Goal: Check status: Check status

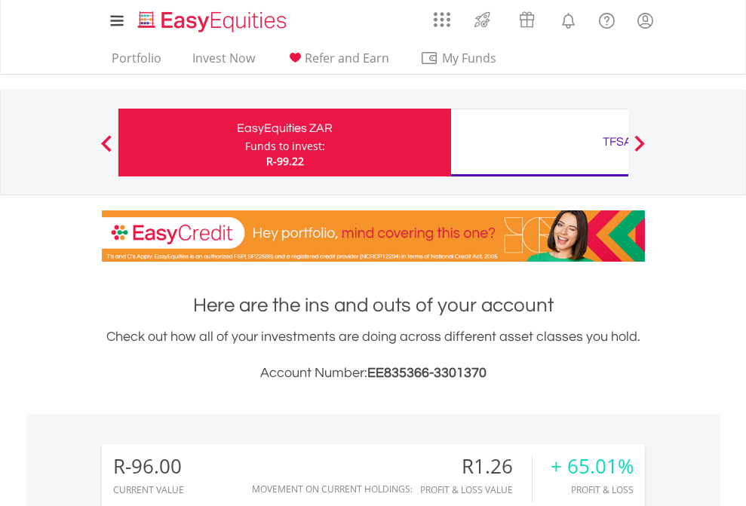
scroll to position [145, 237]
click at [245, 143] on div "Funds to invest:" at bounding box center [285, 146] width 80 height 15
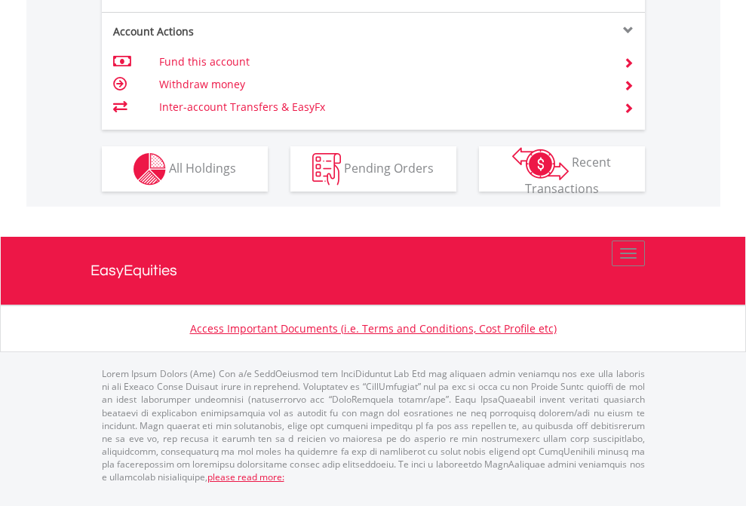
scroll to position [1416, 0]
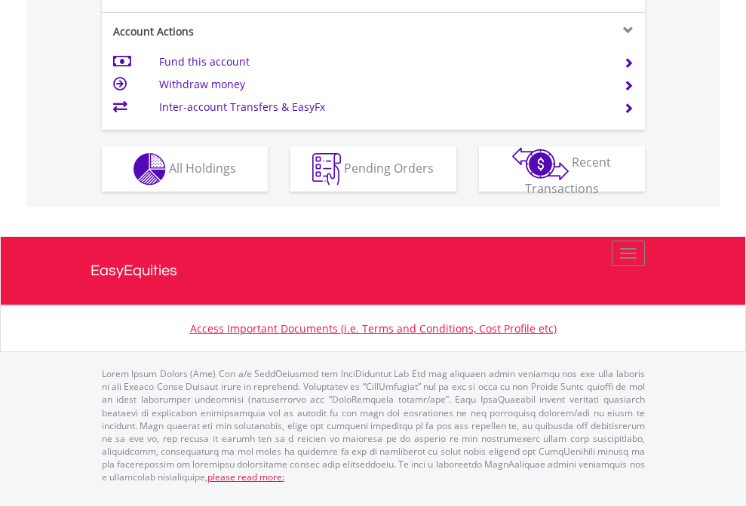
scroll to position [1476, 0]
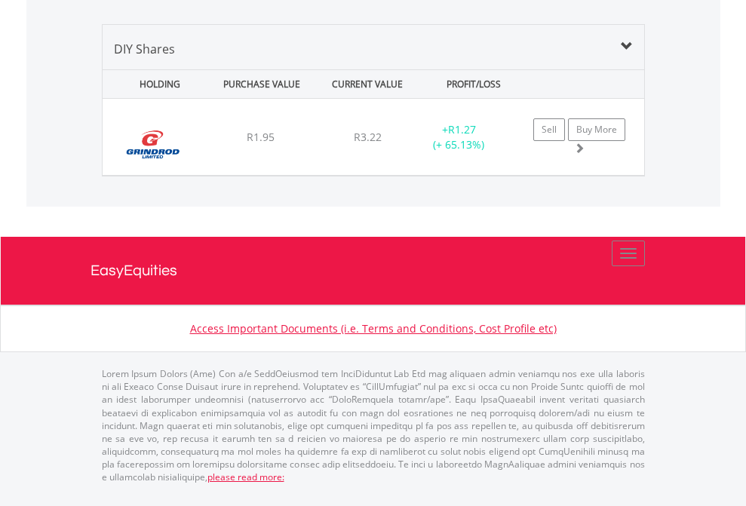
scroll to position [1458, 0]
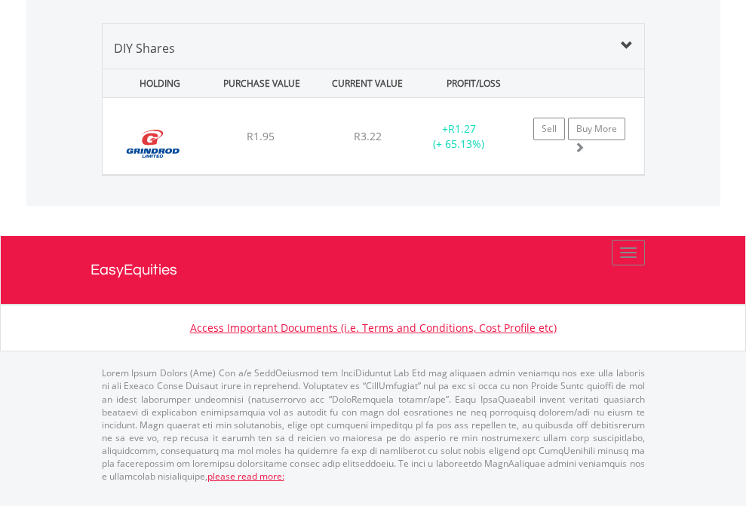
scroll to position [109, 0]
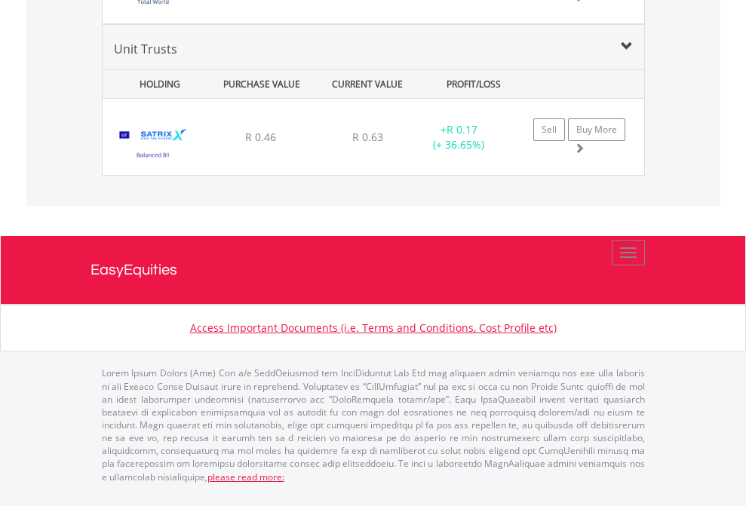
scroll to position [1739, 0]
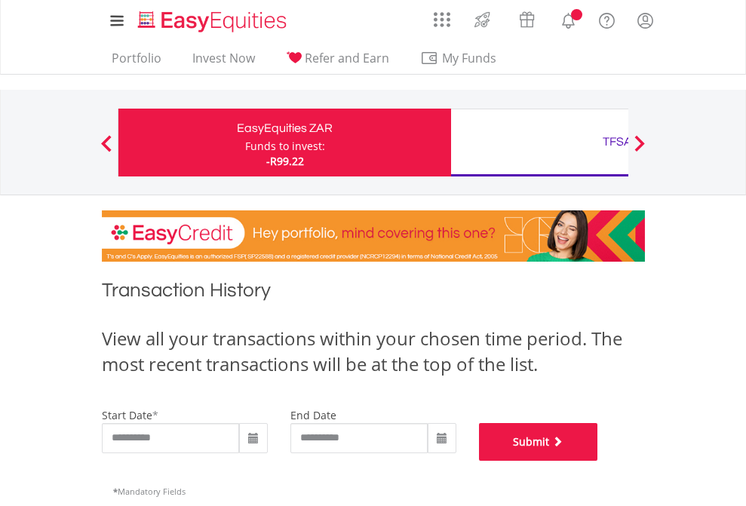
click at [598, 461] on button "Submit" at bounding box center [538, 442] width 119 height 38
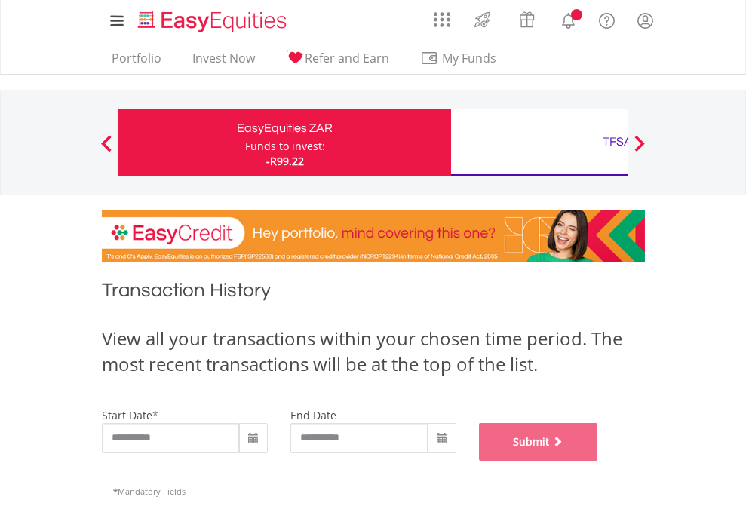
scroll to position [612, 0]
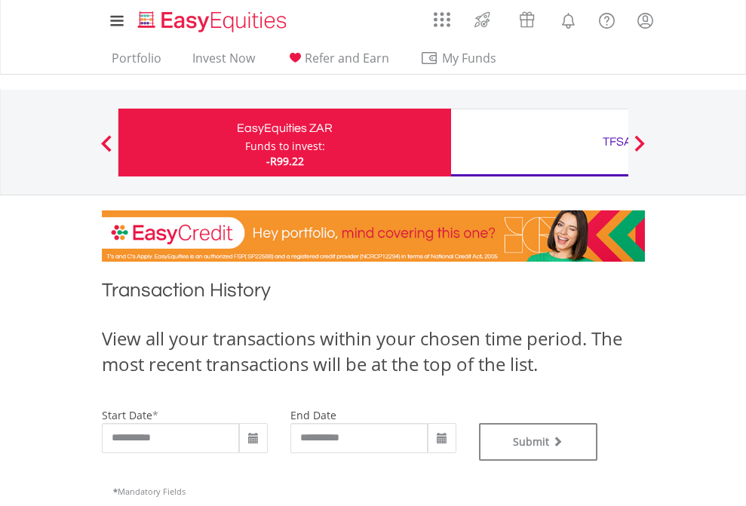
click at [539, 143] on div "TFSA" at bounding box center [617, 141] width 315 height 21
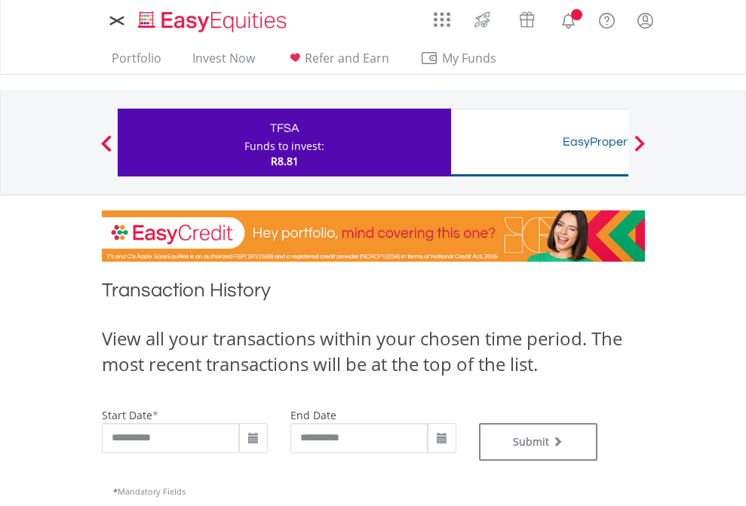
type input "**********"
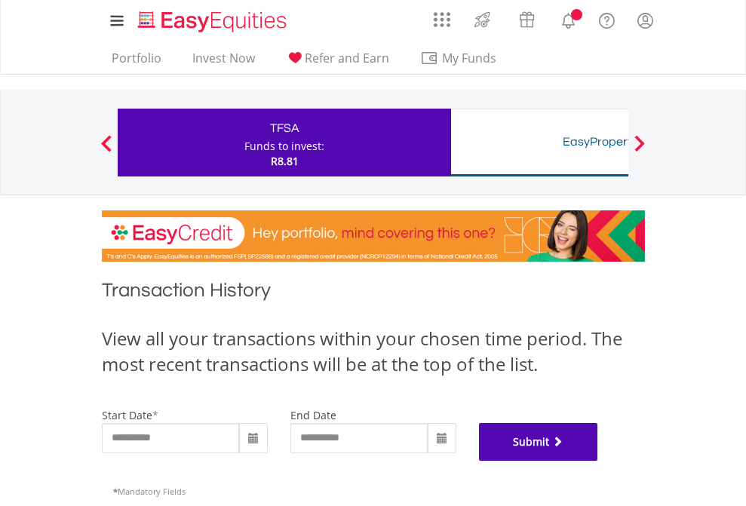
click at [598, 461] on button "Submit" at bounding box center [538, 442] width 119 height 38
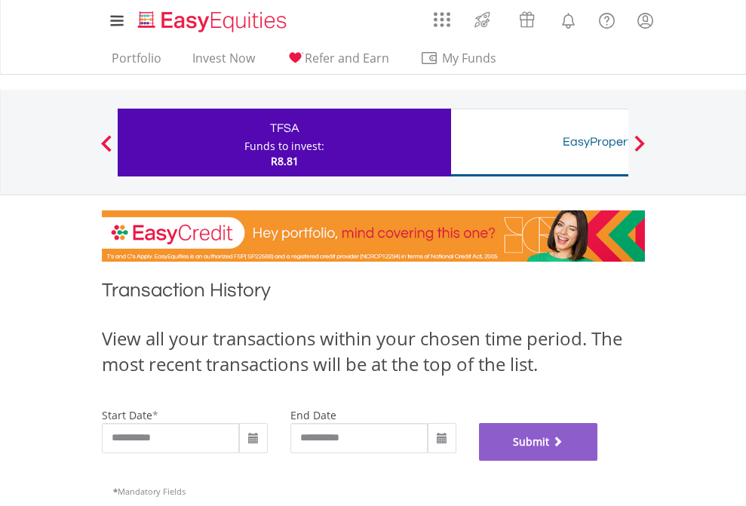
scroll to position [612, 0]
